Goal: Task Accomplishment & Management: Use online tool/utility

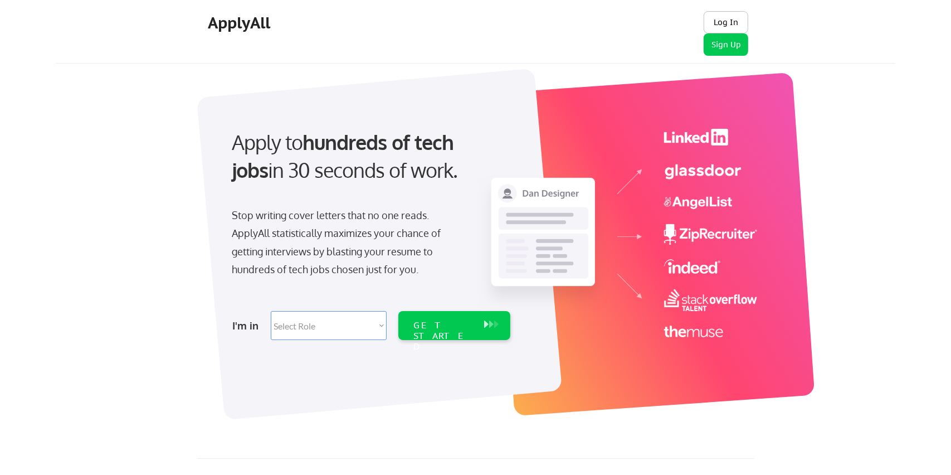
click at [719, 25] on button "Log In" at bounding box center [726, 22] width 45 height 22
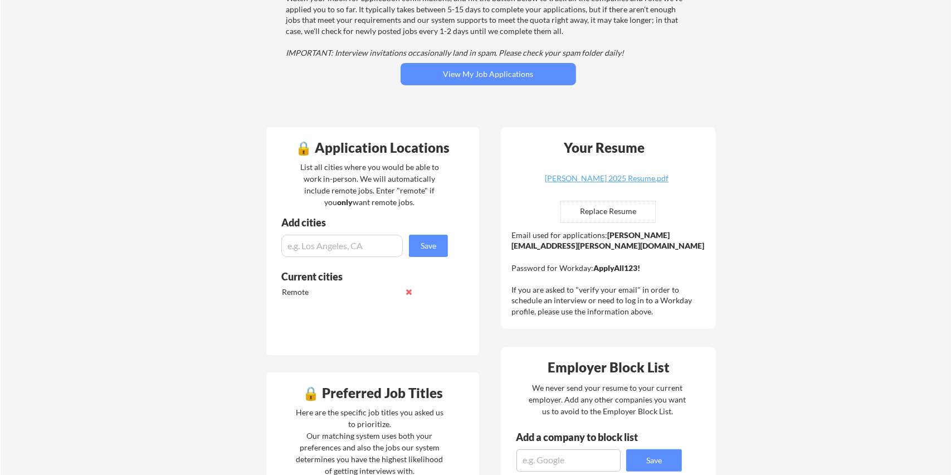
scroll to position [223, 0]
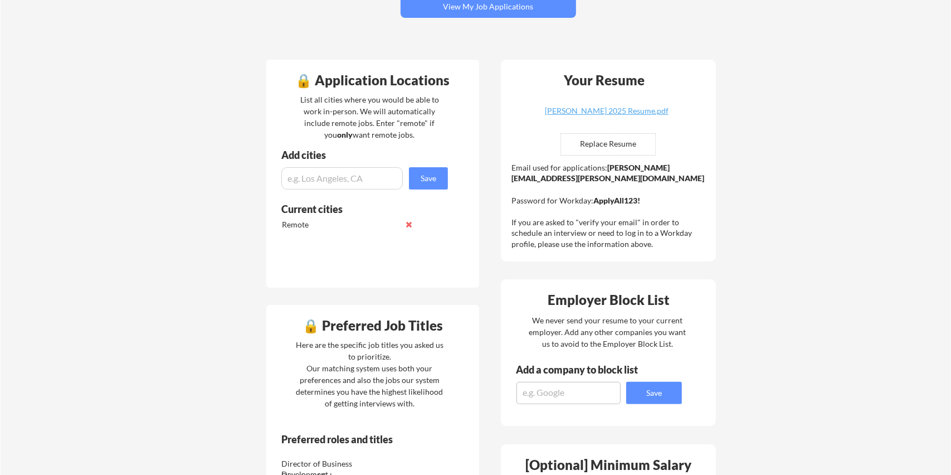
click at [580, 148] on input "file" at bounding box center [608, 144] width 94 height 21
type input "C:\fakepath\Michael Kaplan 2025 Resume.pdf"
click at [582, 112] on div "Michael Kaplan 2025 Resume.pdf" at bounding box center [606, 111] width 133 height 8
